Goal: Task Accomplishment & Management: Manage account settings

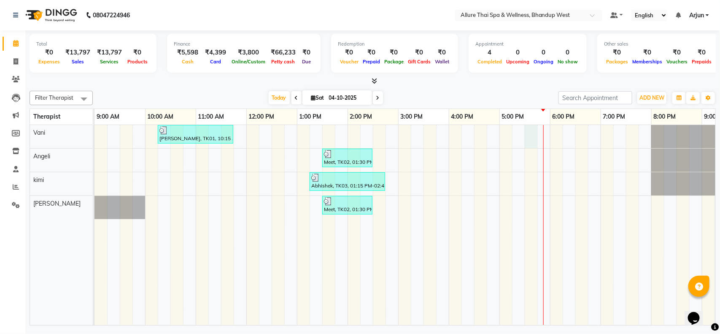
click at [534, 135] on div "[PERSON_NAME], TK01, 10:15 AM-11:45 AM, BALINESE MASSAGE - 90 Meet, TK02, 01:30…" at bounding box center [473, 225] width 759 height 200
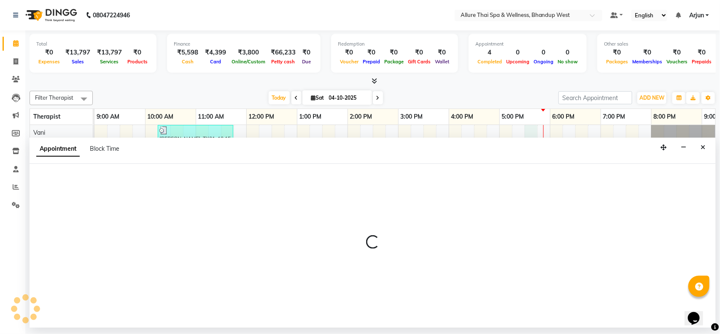
select select "84286"
select select "1050"
select select "tentative"
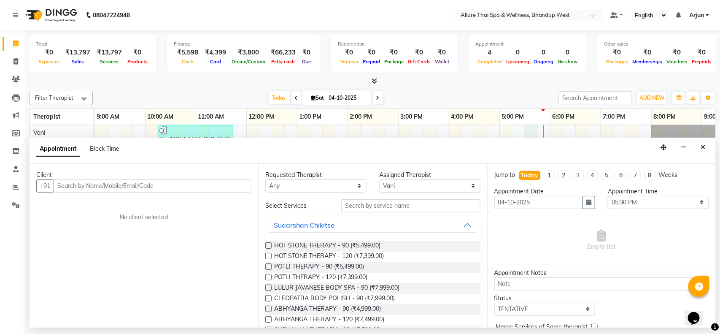
click at [239, 186] on input "text" at bounding box center [153, 185] width 198 height 13
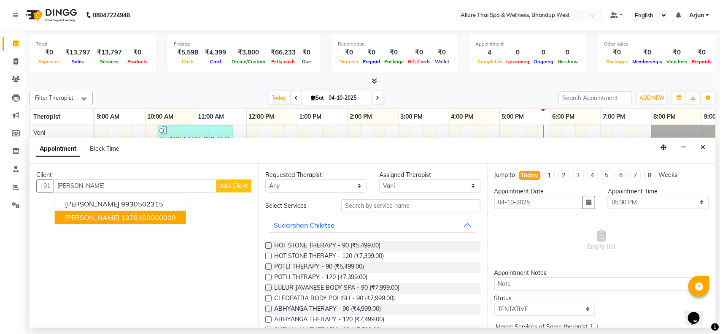
click at [135, 218] on ngb-highlight "1378100000009" at bounding box center [148, 217] width 55 height 8
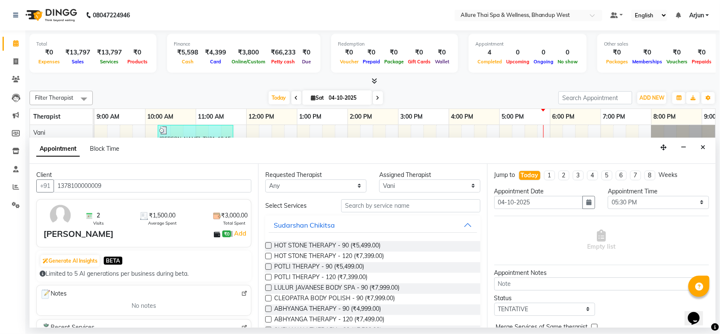
type input "1378100000009"
click at [394, 208] on input "text" at bounding box center [410, 205] width 139 height 13
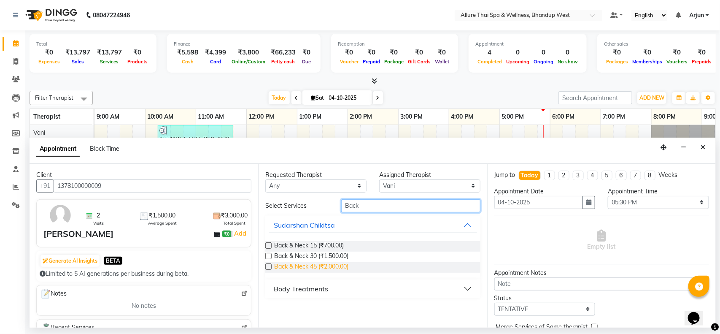
type input "Back"
click at [338, 266] on span "Back & Neck 45 (₹2,000.00)" at bounding box center [311, 267] width 74 height 11
checkbox input "false"
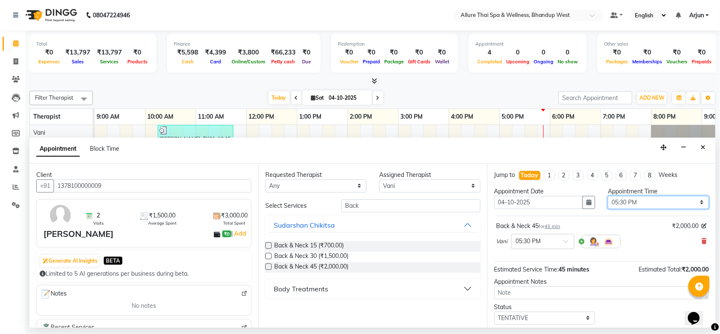
click at [669, 203] on select "Select 10:00 AM 10:15 AM 10:30 AM 10:45 AM 11:00 AM 11:15 AM 11:30 AM 11:45 AM …" at bounding box center [658, 202] width 101 height 13
click at [556, 148] on div "Appointment Block Time" at bounding box center [373, 150] width 686 height 26
click at [658, 204] on select "Select 10:00 AM 10:15 AM 10:30 AM 10:45 AM 11:00 AM 11:15 AM 11:30 AM 11:45 AM …" at bounding box center [658, 202] width 101 height 13
select select "1065"
click at [608, 196] on select "Select 10:00 AM 10:15 AM 10:30 AM 10:45 AM 11:00 AM 11:15 AM 11:30 AM 11:45 AM …" at bounding box center [658, 202] width 101 height 13
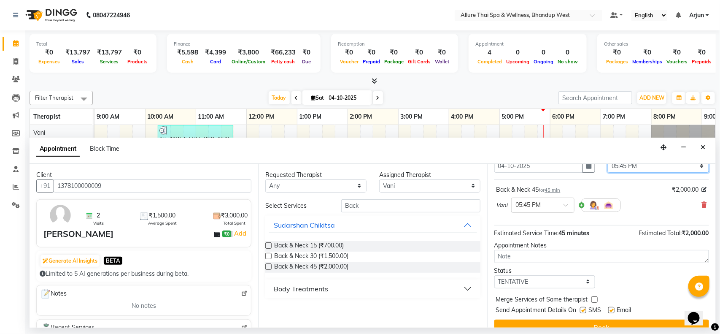
scroll to position [51, 0]
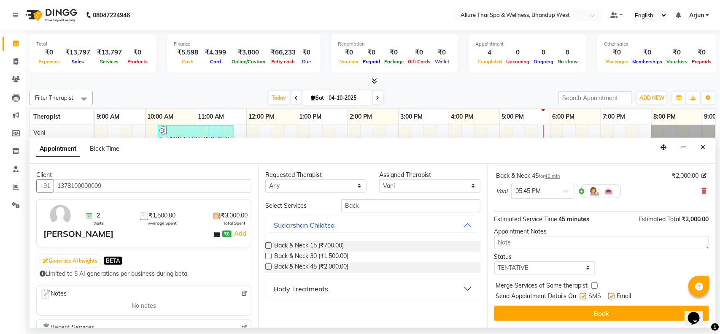
click at [584, 295] on label at bounding box center [583, 296] width 6 height 6
click at [584, 295] on input "checkbox" at bounding box center [582, 296] width 5 height 5
checkbox input "false"
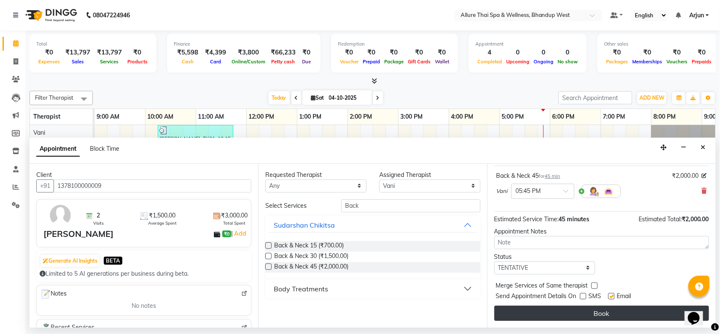
click at [583, 310] on button "Book" at bounding box center [601, 312] width 215 height 15
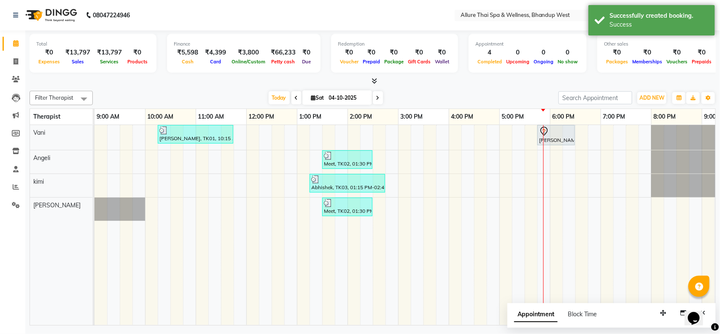
click at [466, 177] on div "[PERSON_NAME], TK01, 10:15 AM-11:45 AM, BALINESE MASSAGE - 90 [GEOGRAPHIC_DATA]…" at bounding box center [473, 225] width 759 height 200
select select "86274"
select select "tentative"
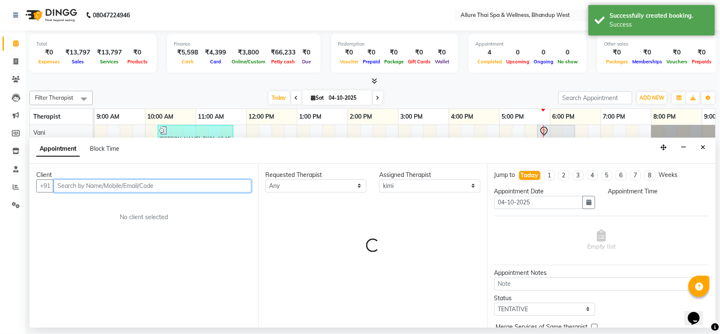
select select "975"
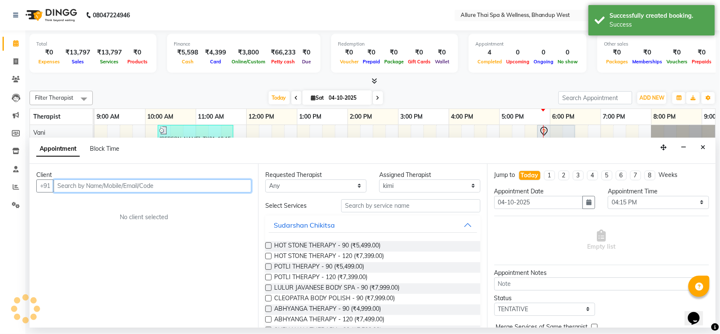
click at [452, 134] on div "[PERSON_NAME], TK01, 10:15 AM-11:45 AM, BALINESE MASSAGE - 90 [GEOGRAPHIC_DATA]…" at bounding box center [473, 225] width 759 height 200
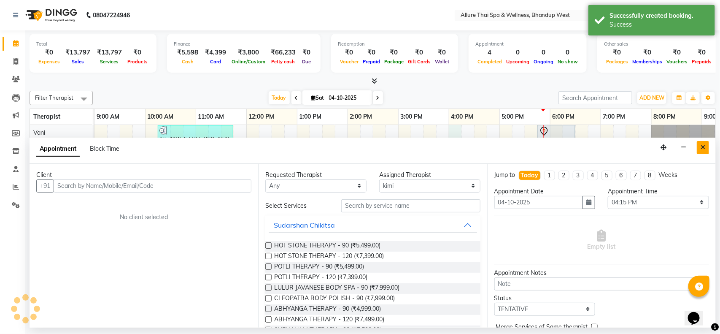
click at [704, 148] on icon "Close" at bounding box center [702, 147] width 5 height 6
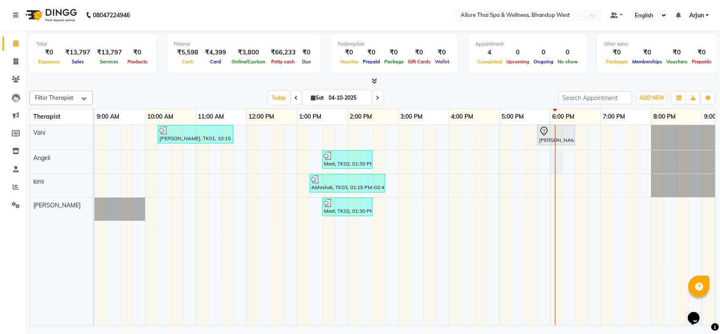
click at [557, 156] on div "[PERSON_NAME], TK01, 10:15 AM-11:45 AM, BALINESE MASSAGE - 90 [GEOGRAPHIC_DATA]…" at bounding box center [473, 225] width 759 height 200
select select "84287"
select select "tentative"
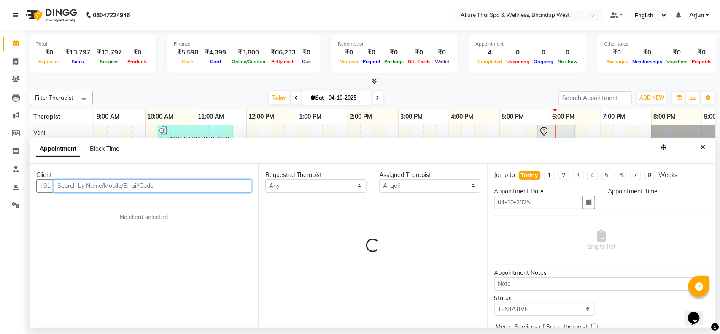
select select "1080"
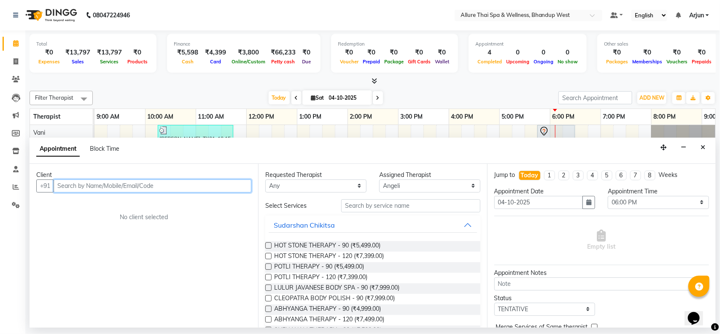
click at [217, 185] on input "text" at bounding box center [153, 185] width 198 height 13
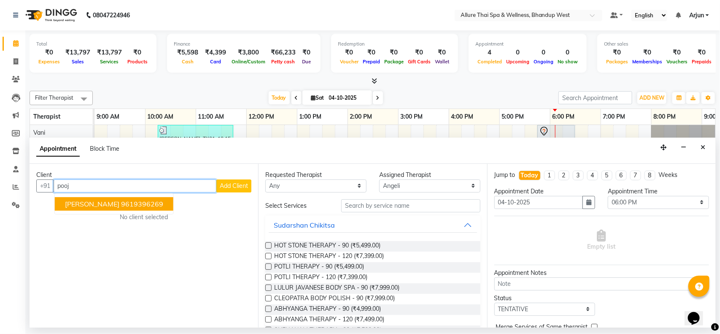
click at [100, 205] on span "[PERSON_NAME]" at bounding box center [92, 203] width 54 height 8
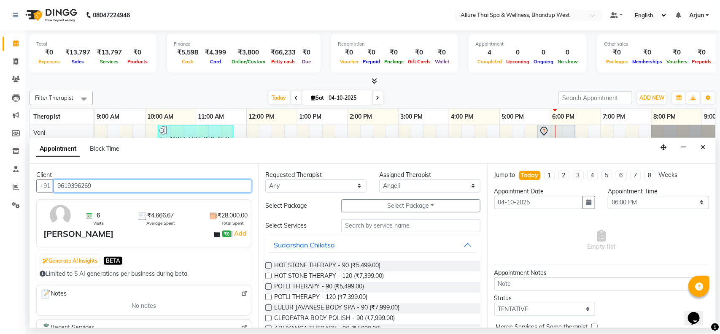
type input "9619396269"
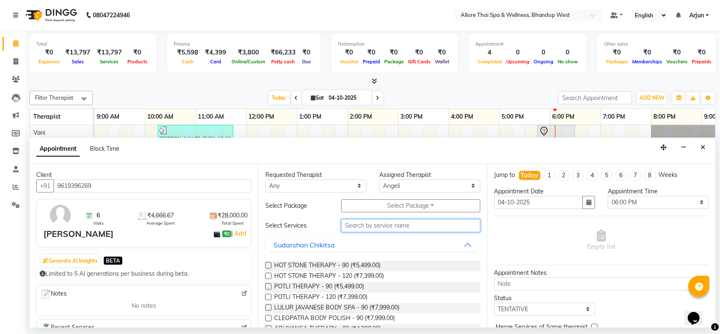
click at [384, 230] on input "text" at bounding box center [410, 225] width 139 height 13
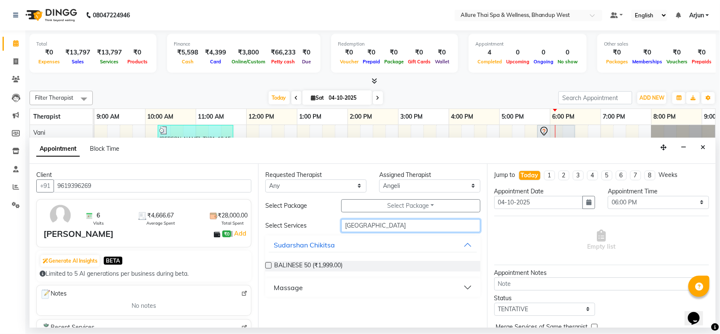
type input "[GEOGRAPHIC_DATA]"
click at [460, 290] on button "Massage" at bounding box center [373, 287] width 208 height 15
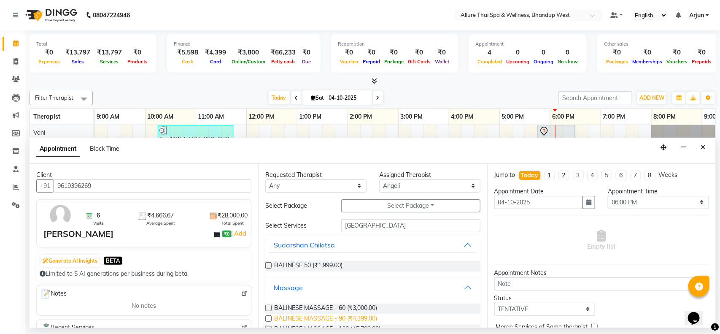
click at [348, 318] on span "BALINESE MASSAGE - 90 (₹4,399.00)" at bounding box center [325, 319] width 103 height 11
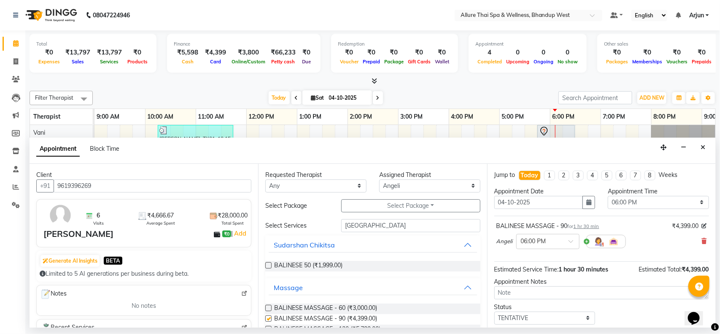
checkbox input "false"
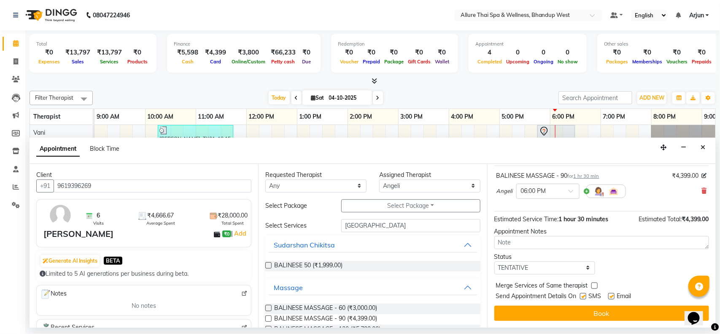
click at [583, 296] on label at bounding box center [583, 296] width 6 height 6
click at [583, 296] on input "checkbox" at bounding box center [582, 296] width 5 height 5
checkbox input "false"
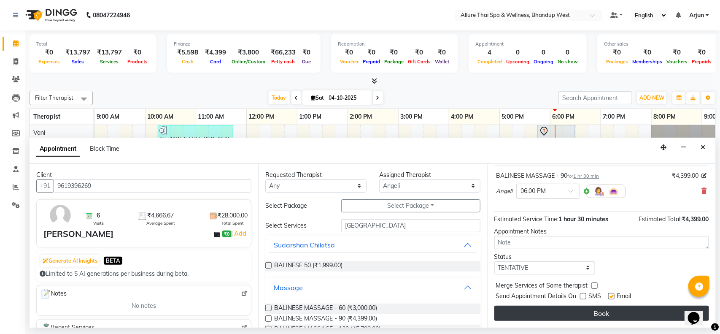
click at [596, 317] on button "Book" at bounding box center [601, 312] width 215 height 15
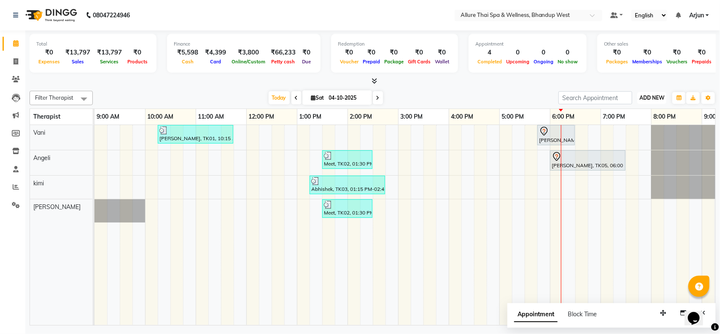
click at [659, 94] on button "ADD NEW Toggle Dropdown" at bounding box center [651, 98] width 29 height 12
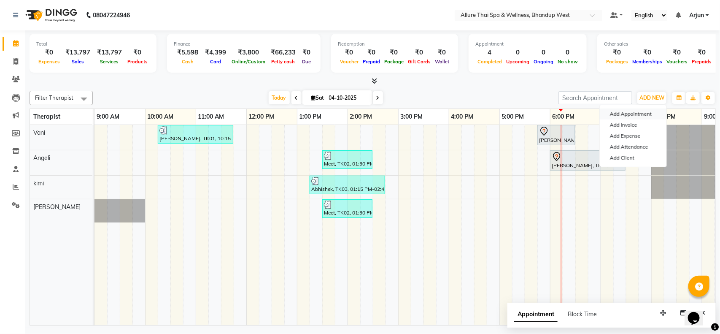
click at [629, 115] on button "Add Appointment" at bounding box center [633, 113] width 67 height 11
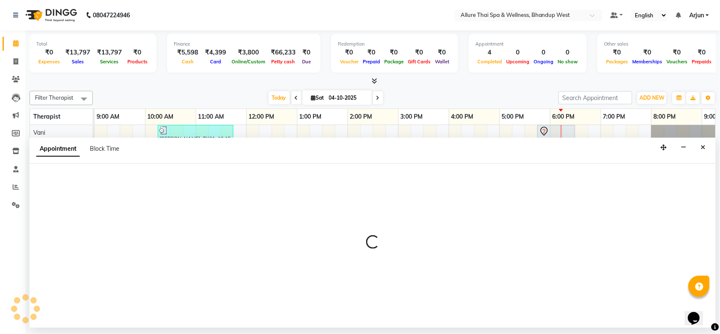
select select "600"
select select "tentative"
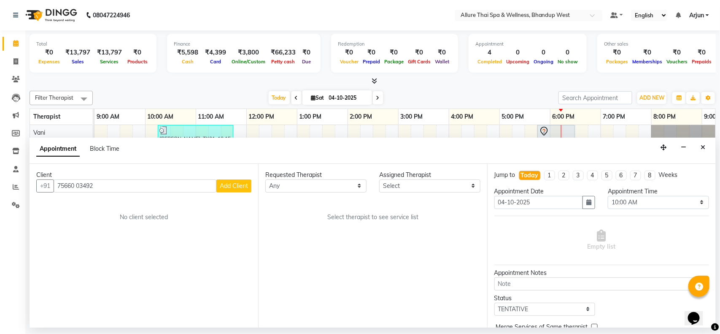
click at [79, 186] on input "75660 03492" at bounding box center [135, 185] width 163 height 13
click at [98, 205] on span "7566003492" at bounding box center [108, 203] width 42 height 8
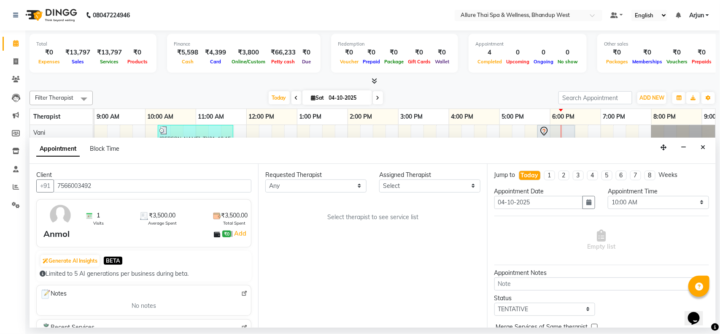
type input "7566003492"
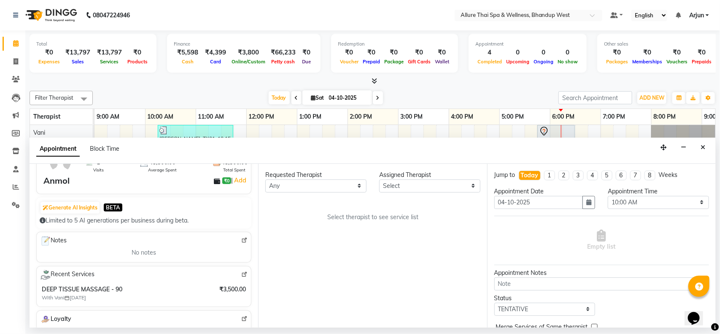
scroll to position [158, 0]
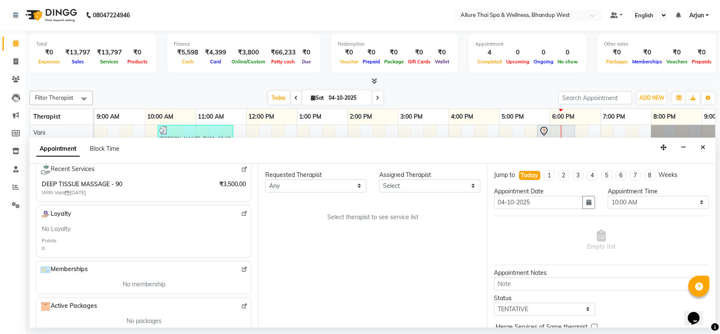
click at [456, 74] on div "Total ₹0 Expenses ₹13,797 Sales ₹13,797 Services ₹0 Products Finance ₹5,598 Cas…" at bounding box center [373, 54] width 686 height 41
click at [606, 129] on div "[PERSON_NAME], TK01, 10:15 AM-11:45 AM, BALINESE MASSAGE - 90 [GEOGRAPHIC_DATA]…" at bounding box center [473, 225] width 759 height 200
select select "84286"
select select "1140"
select select "tentative"
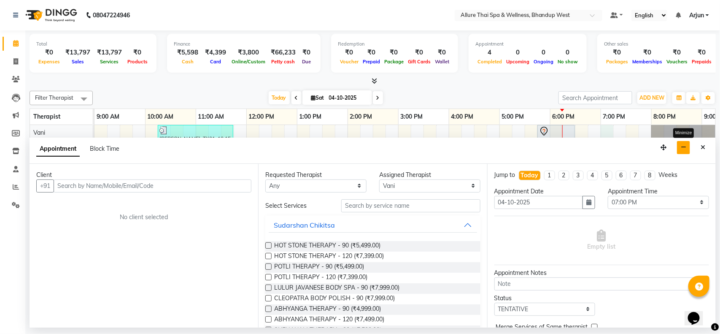
click at [680, 145] on button "button" at bounding box center [683, 147] width 13 height 13
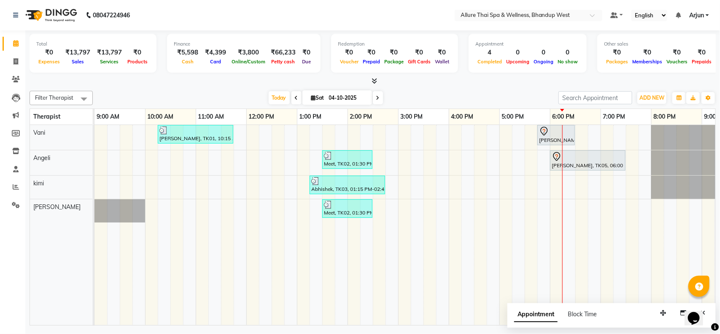
click at [523, 220] on div "[PERSON_NAME], TK01, 10:15 AM-11:45 AM, BALINESE MASSAGE - 90 [GEOGRAPHIC_DATA]…" at bounding box center [473, 225] width 759 height 200
select select "89385"
select select "tentative"
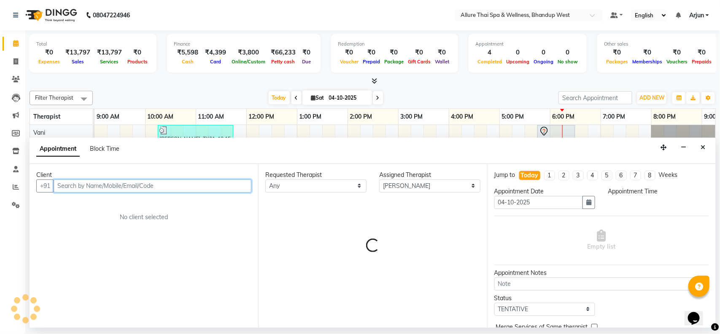
select select "1035"
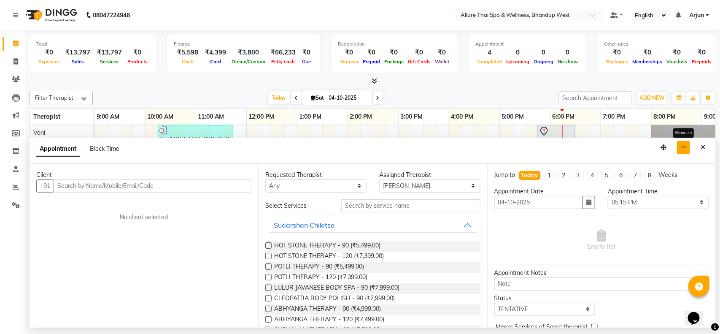
click at [686, 145] on button "button" at bounding box center [683, 147] width 13 height 13
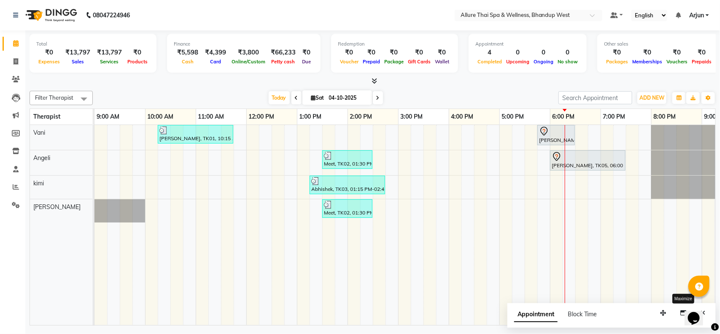
click at [567, 186] on div "[PERSON_NAME], TK01, 10:15 AM-11:45 AM, BALINESE MASSAGE - 90 [GEOGRAPHIC_DATA]…" at bounding box center [473, 225] width 759 height 200
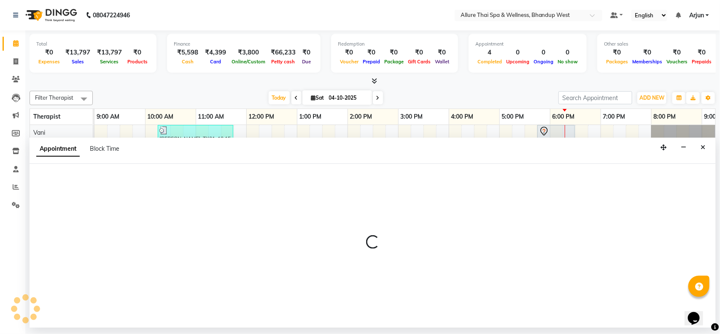
select select "86274"
select select "1095"
select select "tentative"
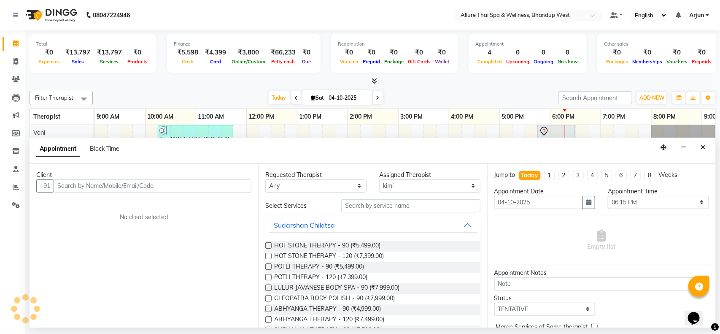
click at [210, 180] on input "text" at bounding box center [153, 185] width 198 height 13
type input "75660 03492"
click at [230, 189] on span "Add Client" at bounding box center [234, 186] width 28 height 8
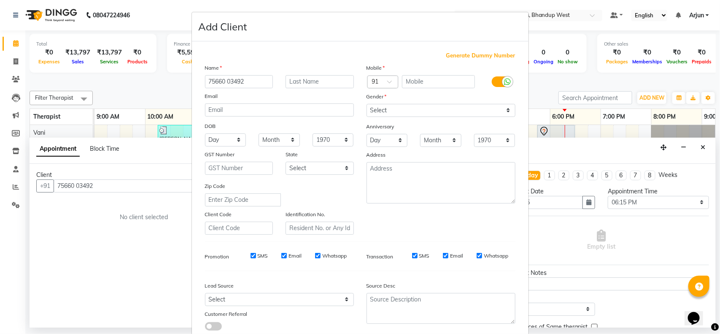
click at [150, 94] on ngb-modal-window "Add Client Generate Dummy Number Name 75660 03492 Email DOB Day 01 02 03 04 05 …" at bounding box center [360, 167] width 720 height 334
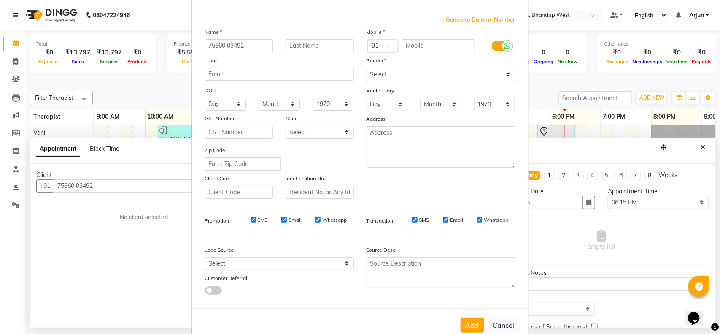
scroll to position [53, 0]
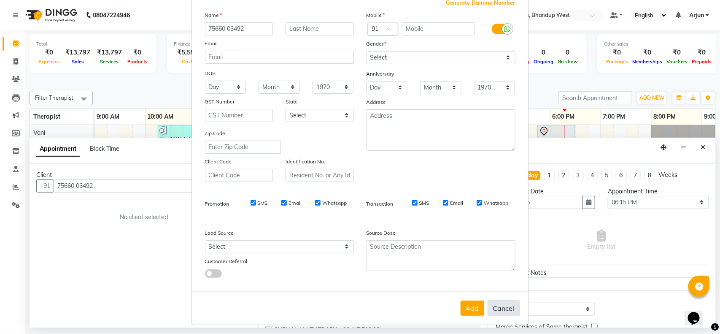
click at [493, 304] on button "Cancel" at bounding box center [503, 308] width 32 height 16
select select
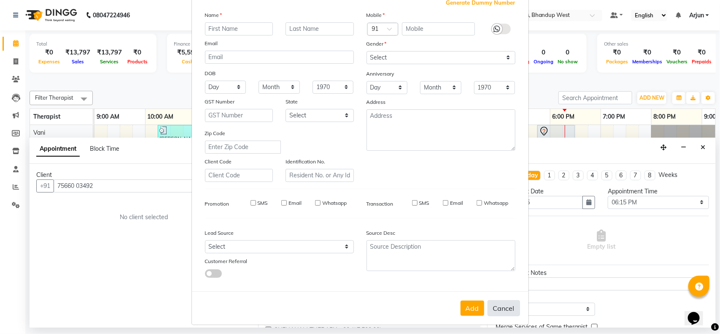
select select
checkbox input "false"
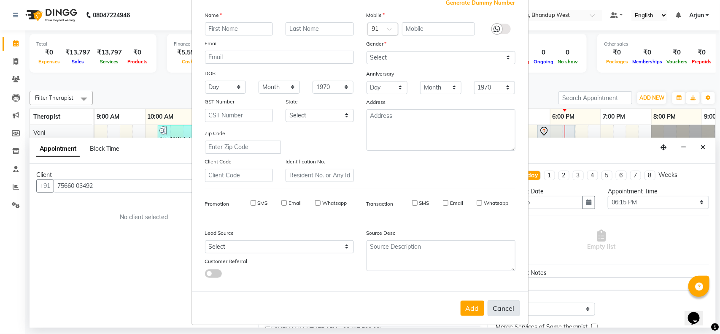
checkbox input "false"
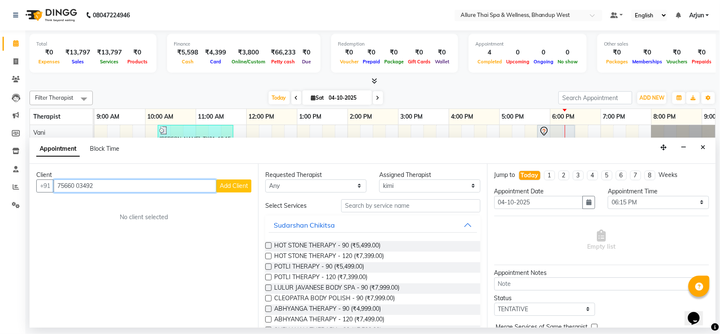
click at [80, 187] on input "75660 03492" at bounding box center [135, 185] width 163 height 13
click at [111, 209] on button "[PERSON_NAME] 7566003492" at bounding box center [97, 203] width 84 height 13
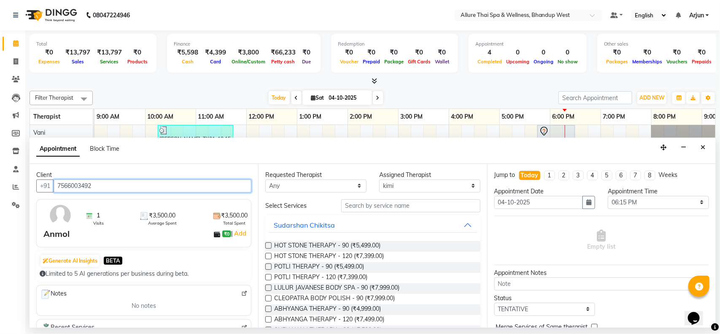
type input "7566003492"
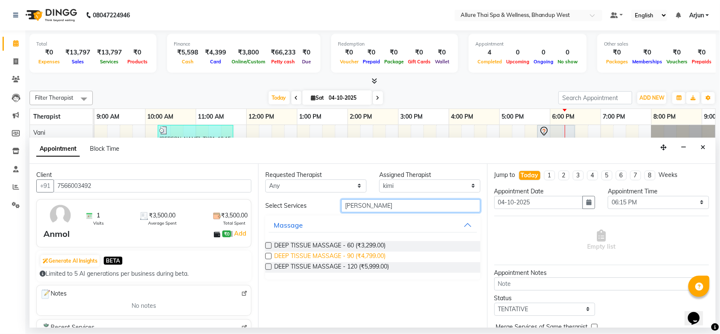
type input "[PERSON_NAME]"
click at [346, 254] on span "DEEP TISSUE MASSAGE - 90 (₹4,799.00)" at bounding box center [329, 256] width 111 height 11
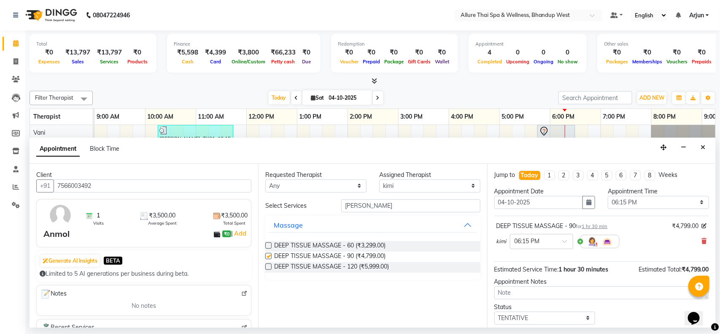
checkbox input "false"
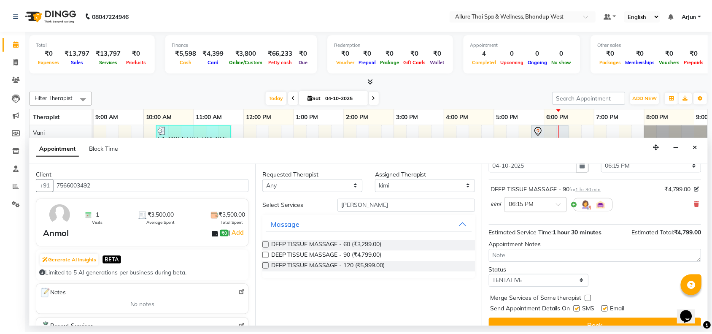
scroll to position [51, 0]
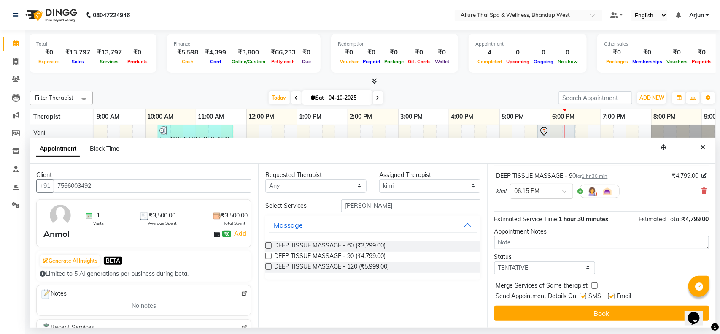
click at [584, 296] on label at bounding box center [583, 296] width 6 height 6
click at [584, 296] on input "checkbox" at bounding box center [582, 296] width 5 height 5
checkbox input "false"
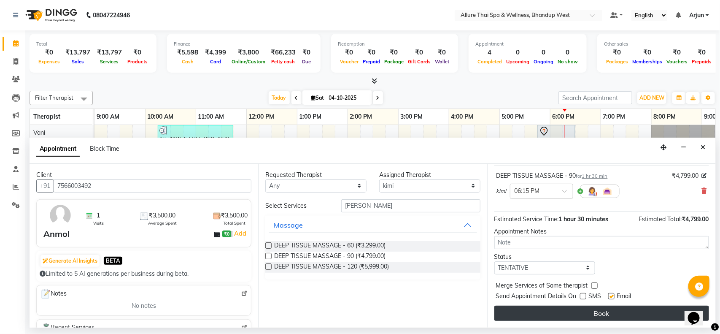
click at [590, 313] on button "Book" at bounding box center [601, 312] width 215 height 15
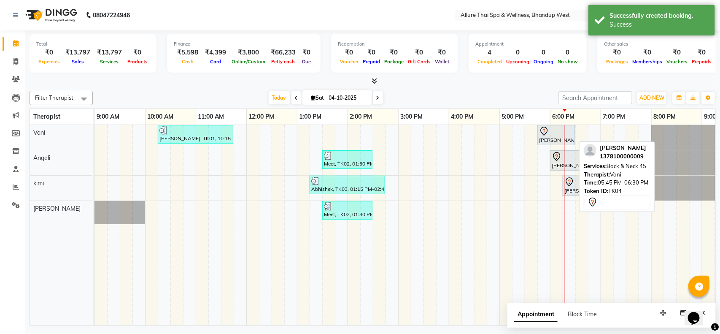
click at [553, 133] on div at bounding box center [556, 131] width 34 height 10
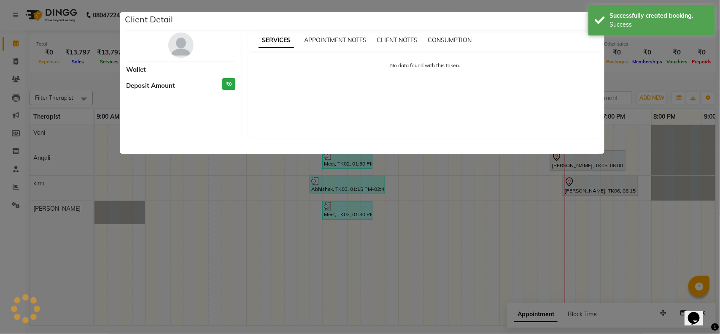
select select "7"
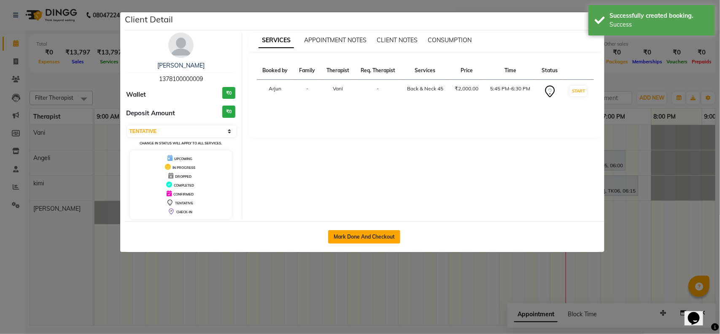
click at [357, 233] on button "Mark Done And Checkout" at bounding box center [364, 236] width 72 height 13
select select "service"
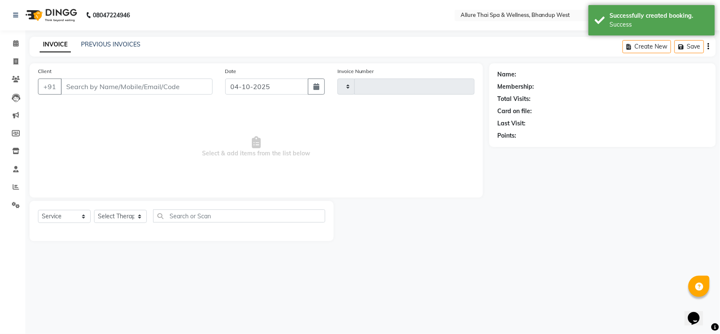
type input "0474"
select select "8527"
select select "package"
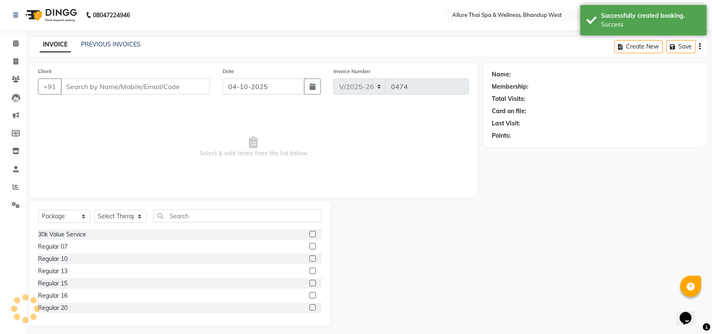
type input "1378100000009"
select select "84286"
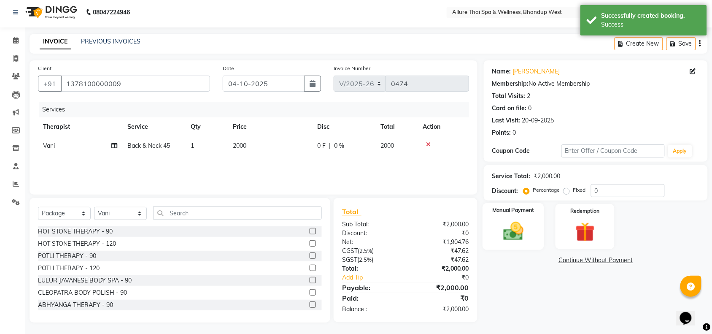
scroll to position [3, 0]
click at [512, 219] on img at bounding box center [513, 230] width 33 height 23
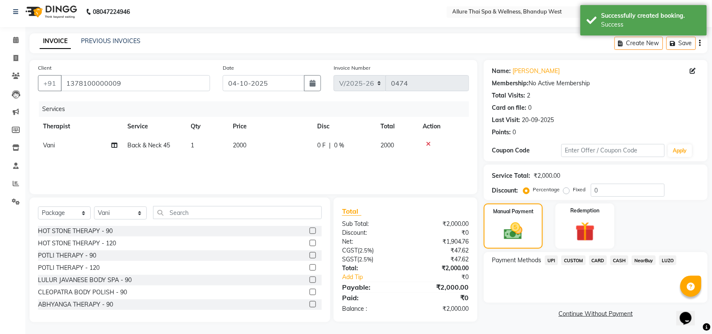
click at [619, 258] on span "CASH" at bounding box center [619, 260] width 18 height 10
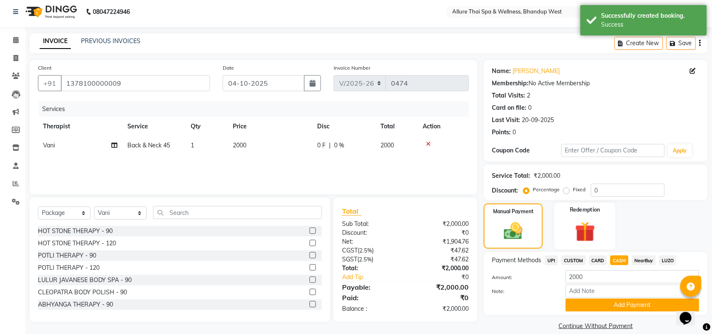
scroll to position [14, 0]
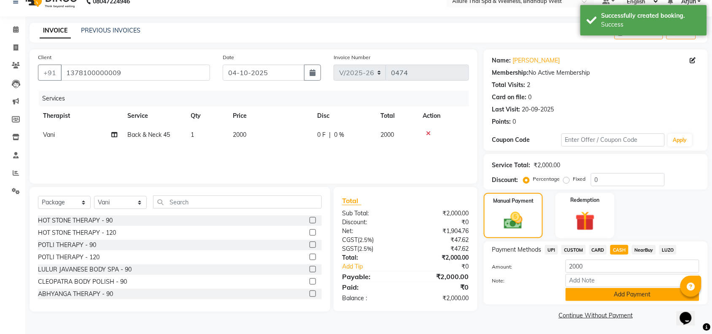
click at [599, 291] on button "Add Payment" at bounding box center [632, 294] width 134 height 13
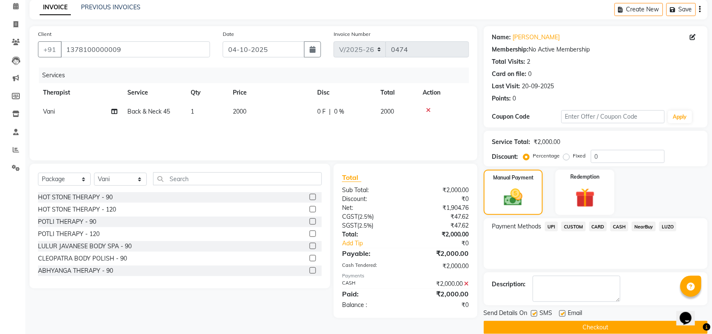
scroll to position [50, 0]
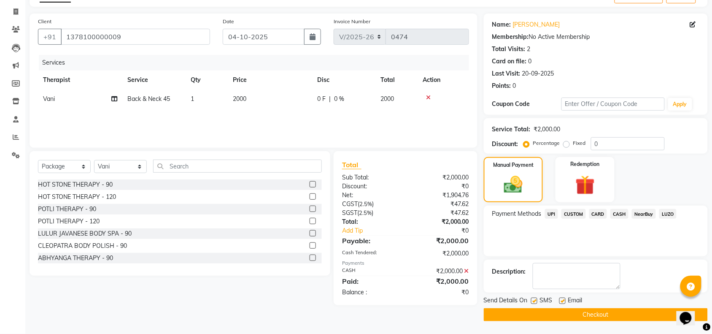
click at [536, 302] on label at bounding box center [534, 300] width 6 height 6
click at [536, 302] on input "checkbox" at bounding box center [533, 300] width 5 height 5
click at [536, 302] on label at bounding box center [534, 300] width 6 height 6
click at [536, 302] on input "checkbox" at bounding box center [533, 300] width 5 height 5
checkbox input "true"
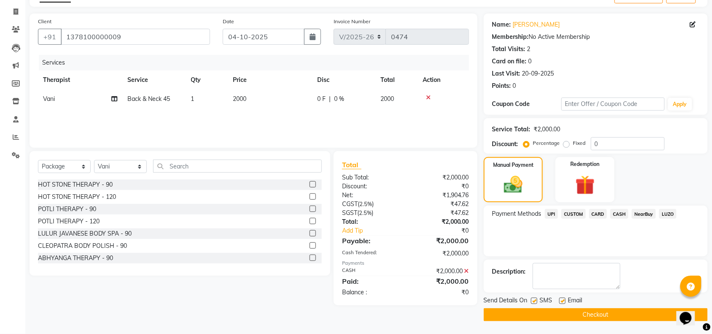
click at [542, 314] on button "Checkout" at bounding box center [596, 314] width 224 height 13
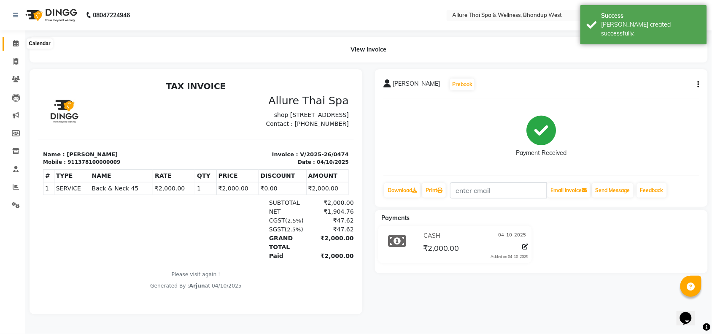
click at [13, 43] on icon at bounding box center [15, 43] width 5 height 6
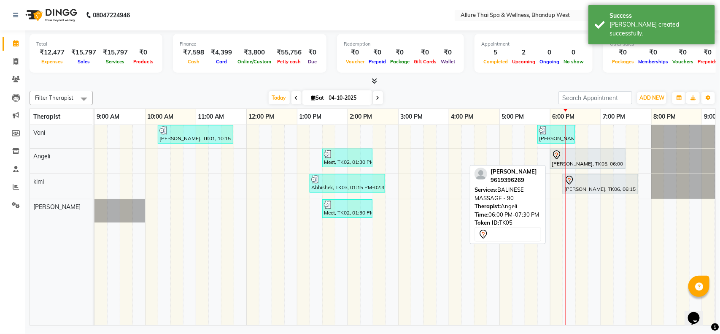
click at [606, 151] on div at bounding box center [587, 155] width 72 height 10
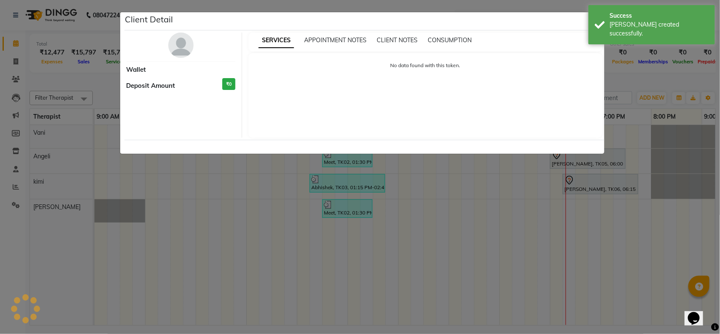
select select "7"
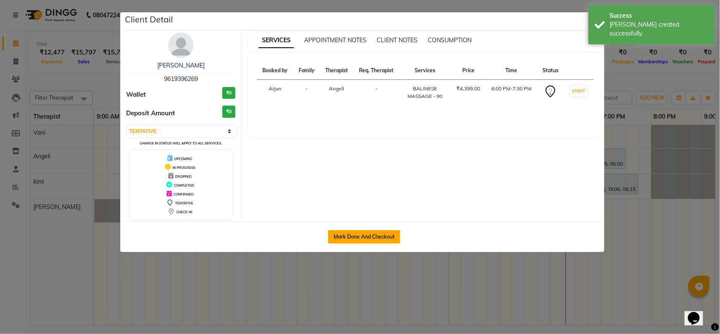
click at [370, 239] on button "Mark Done And Checkout" at bounding box center [364, 236] width 72 height 13
select select "8527"
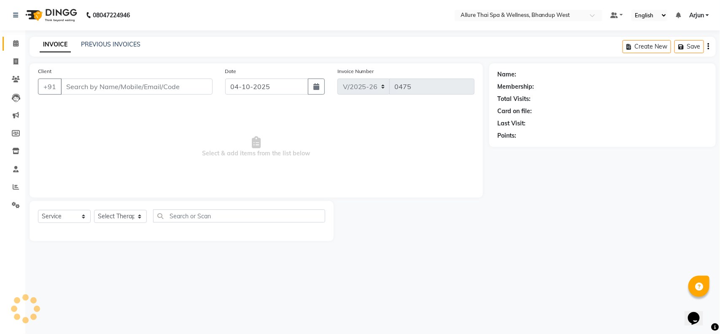
select select "package"
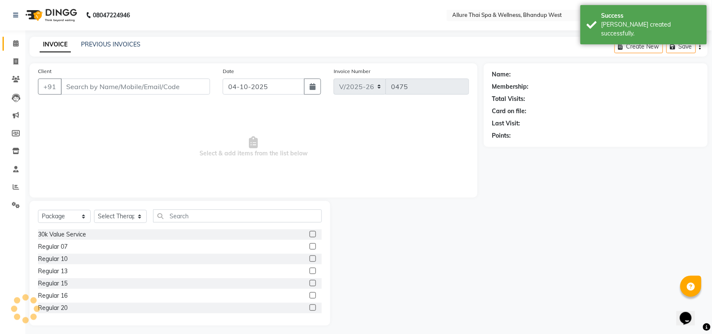
type input "9619396269"
select select "84287"
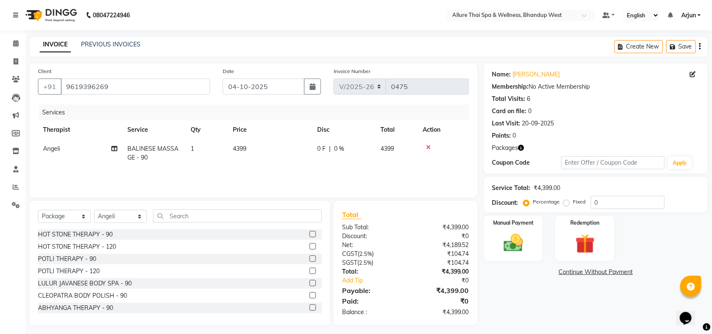
click at [616, 215] on div "Manual Payment Redemption" at bounding box center [595, 237] width 237 height 45
click at [600, 239] on img at bounding box center [584, 243] width 33 height 25
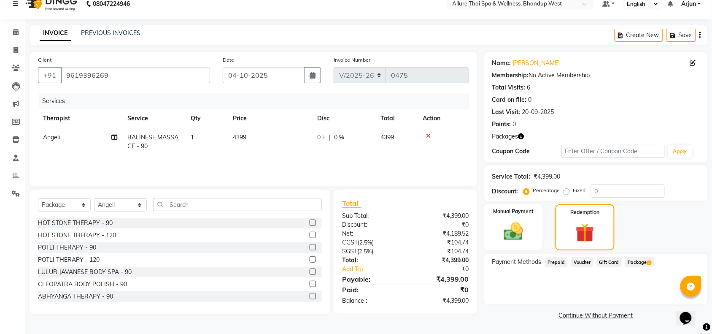
click at [640, 263] on span "Package 1" at bounding box center [639, 262] width 29 height 10
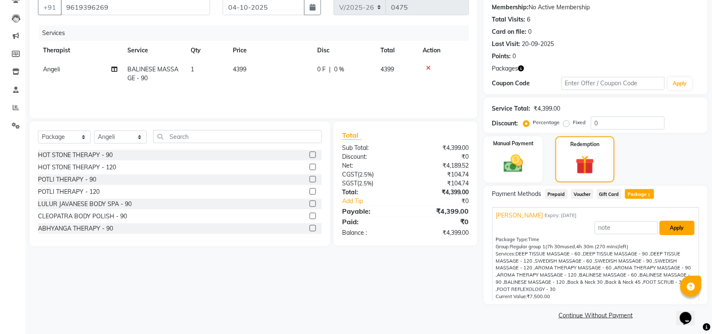
click at [666, 229] on button "Apply" at bounding box center [676, 228] width 35 height 14
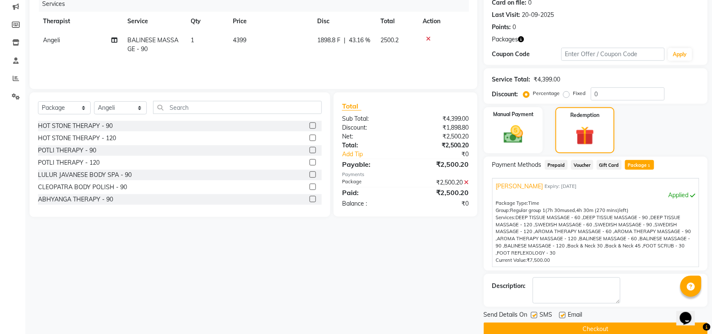
scroll to position [123, 0]
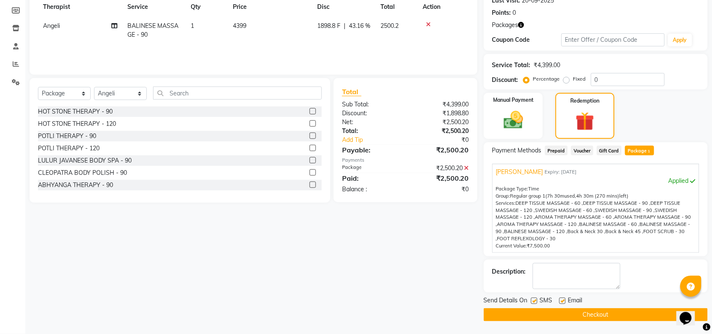
click at [534, 300] on label at bounding box center [534, 300] width 6 height 6
click at [534, 300] on input "checkbox" at bounding box center [533, 300] width 5 height 5
checkbox input "false"
click at [540, 307] on div "Send Details On SMS Email Checkout" at bounding box center [596, 308] width 224 height 25
click at [548, 312] on button "Checkout" at bounding box center [596, 314] width 224 height 13
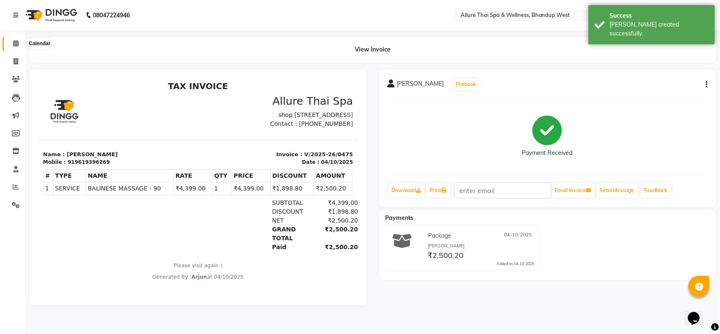
click at [12, 47] on span at bounding box center [15, 44] width 15 height 10
